Goal: Task Accomplishment & Management: Complete application form

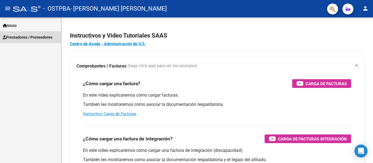
click at [51, 37] on span "Prestadores / Proveedores" at bounding box center [28, 37] width 50 height 6
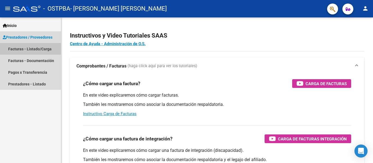
click at [47, 51] on link "Facturas - Listado/Carga" at bounding box center [30, 49] width 61 height 12
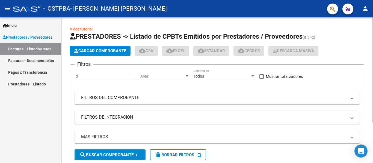
click at [102, 53] on button "Cargar Comprobante" at bounding box center [100, 51] width 61 height 10
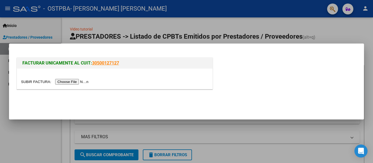
click at [78, 79] on input "file" at bounding box center [55, 82] width 69 height 6
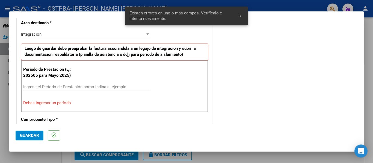
scroll to position [137, 0]
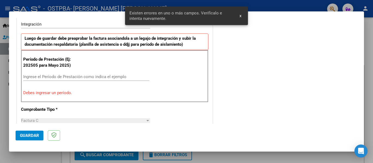
click at [77, 84] on div "Ingrese el Período de Prestación como indica el ejemplo" at bounding box center [86, 79] width 126 height 13
click at [81, 77] on input "Ingrese el Período de Prestación como indica el ejemplo" at bounding box center [86, 76] width 126 height 5
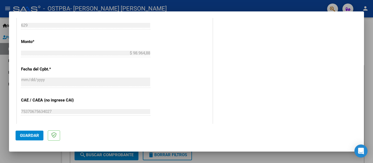
scroll to position [328, 0]
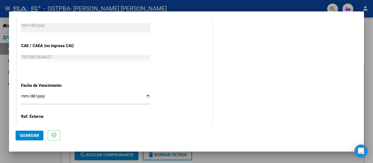
type input "202508"
click at [27, 99] on input "Ingresar la fecha" at bounding box center [85, 98] width 129 height 9
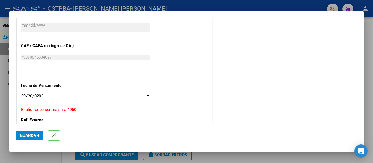
type input "[DATE]"
click at [37, 136] on span "Guardar" at bounding box center [29, 135] width 19 height 5
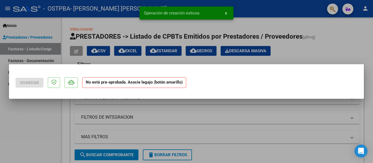
scroll to position [0, 0]
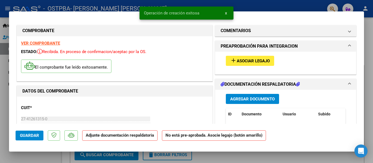
click at [241, 63] on span "Asociar Legajo" at bounding box center [253, 61] width 33 height 5
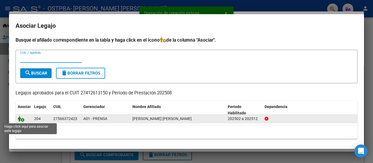
click at [20, 117] on icon at bounding box center [21, 119] width 7 height 6
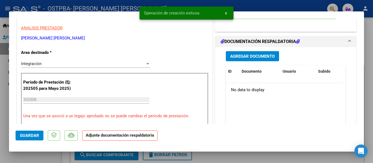
scroll to position [109, 0]
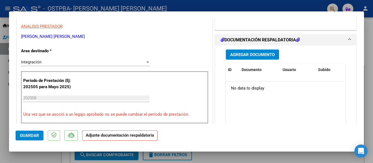
click at [238, 54] on span "Agregar Documento" at bounding box center [252, 54] width 44 height 5
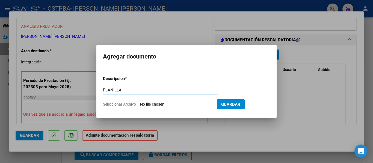
type input "PLANILLA"
click at [132, 106] on span "Seleccionar Archivo" at bounding box center [119, 104] width 33 height 4
click at [140, 106] on input "Seleccionar Archivo" at bounding box center [176, 104] width 72 height 5
type input "C:\fakepath\[PERSON_NAME].pdf"
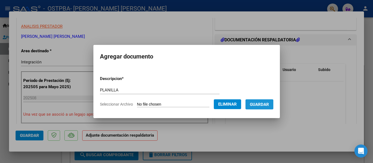
click at [263, 103] on span "Guardar" at bounding box center [259, 104] width 19 height 5
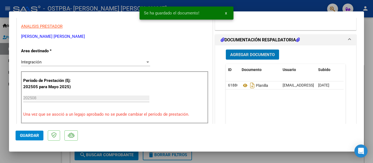
click at [26, 135] on span "Guardar" at bounding box center [29, 135] width 19 height 5
click at [372, 47] on div at bounding box center [186, 81] width 373 height 163
type input "$ 0,00"
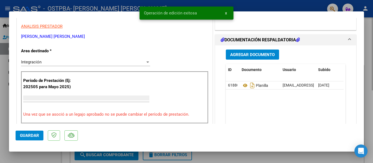
scroll to position [0, 0]
